Goal: Transaction & Acquisition: Register for event/course

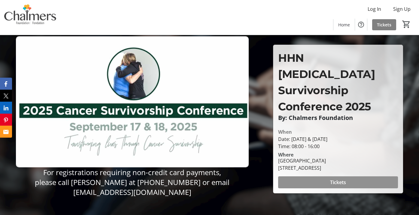
click at [309, 175] on span at bounding box center [338, 182] width 120 height 14
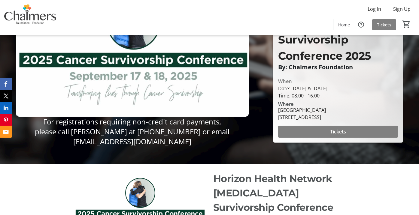
scroll to position [1, 0]
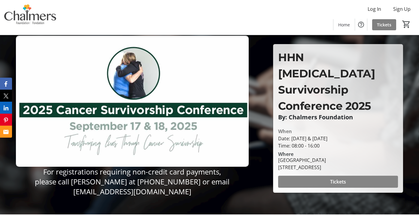
click at [290, 175] on span at bounding box center [338, 182] width 120 height 14
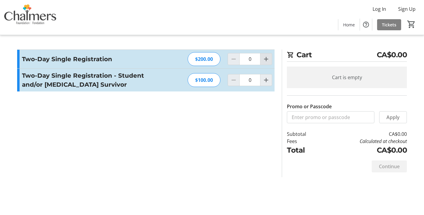
click at [265, 58] on mat-icon "Increment by one" at bounding box center [265, 59] width 7 height 7
type input "1"
